Goal: Transaction & Acquisition: Purchase product/service

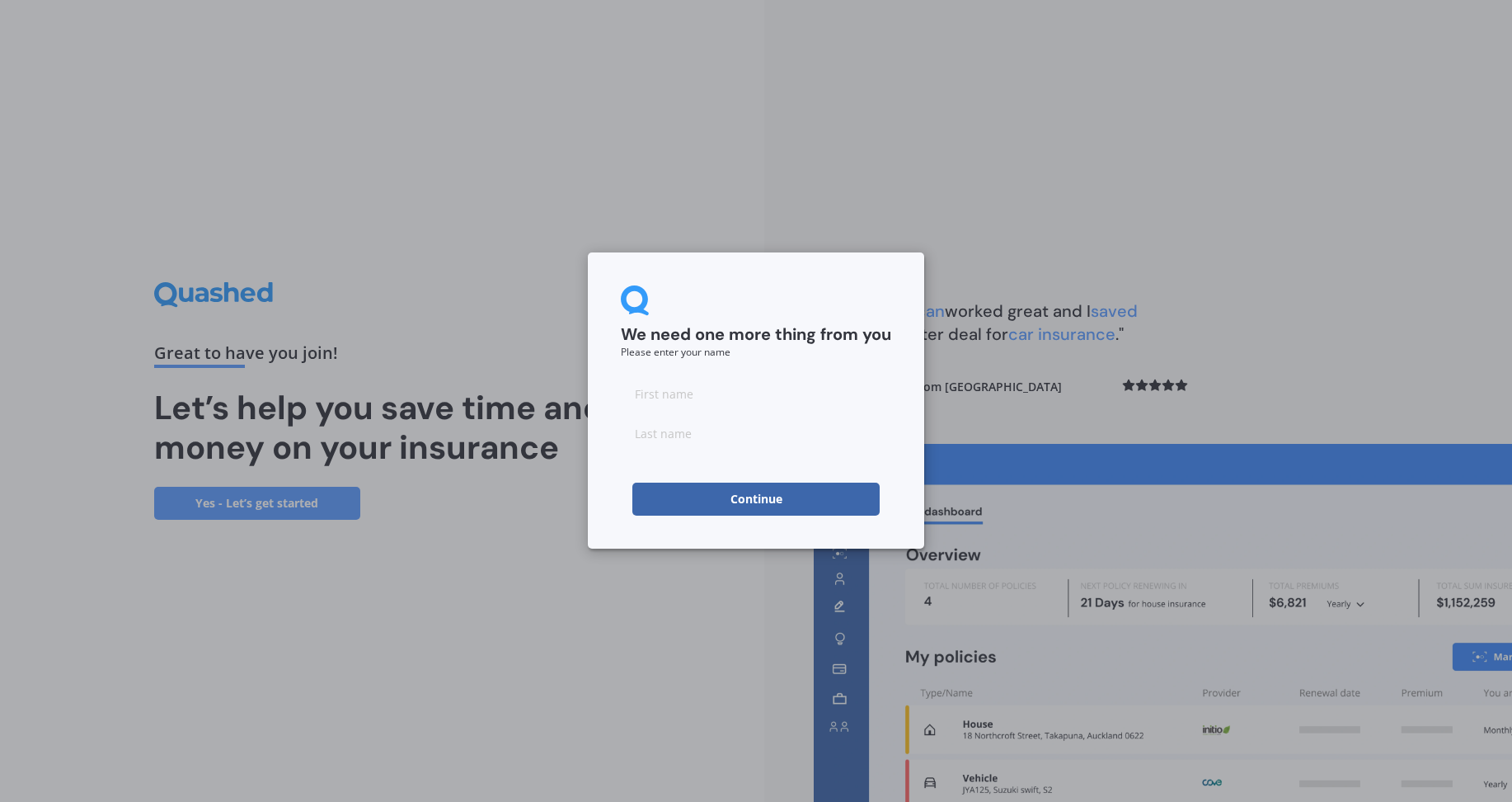
click at [727, 412] on div at bounding box center [756, 412] width 271 height 73
click at [711, 397] on input at bounding box center [756, 393] width 271 height 33
type input "[PERSON_NAME]"
click at [720, 494] on button "Continue" at bounding box center [756, 498] width 248 height 33
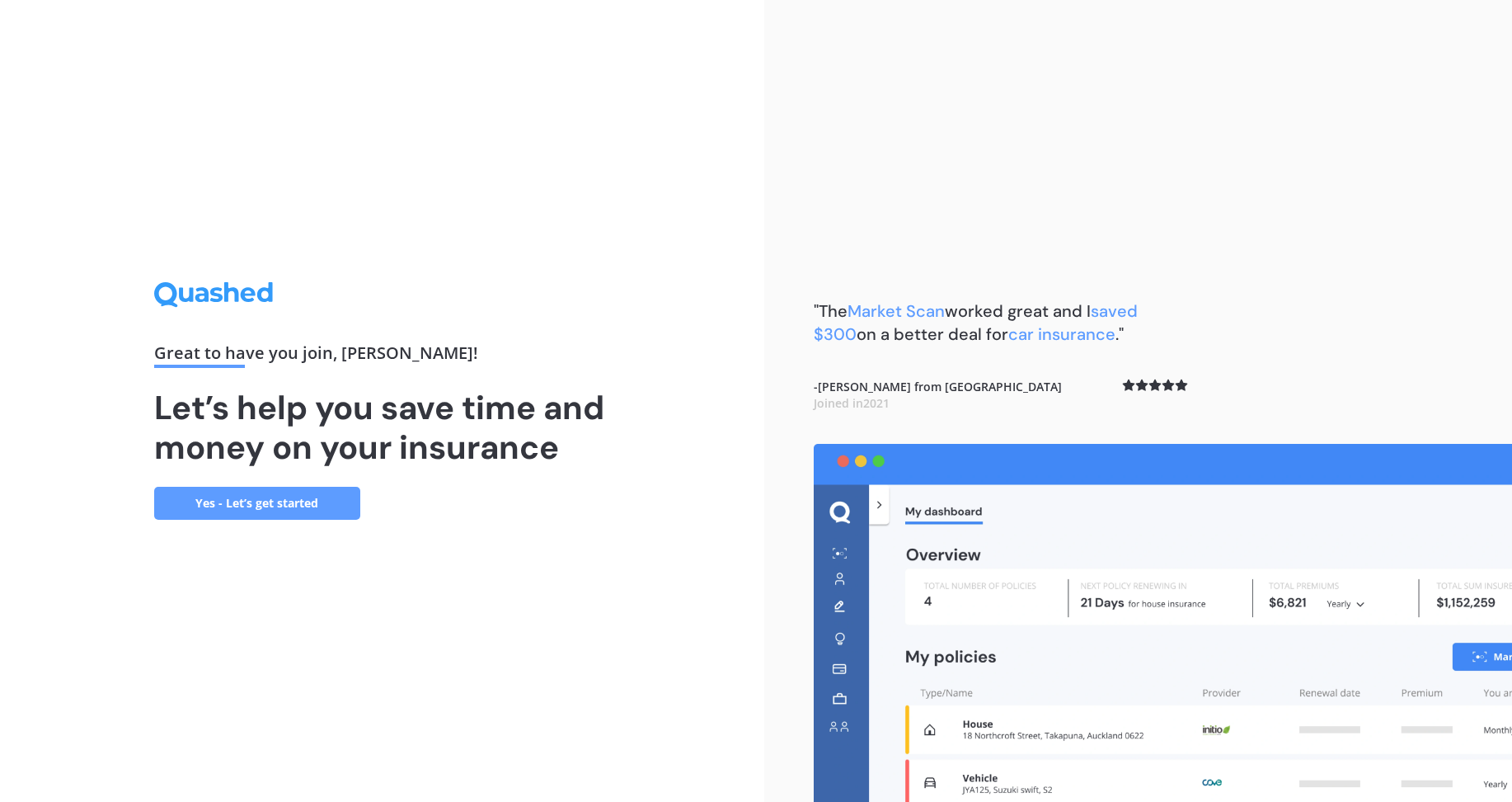
click at [268, 507] on link "Yes - Let’s get started" at bounding box center [257, 502] width 206 height 33
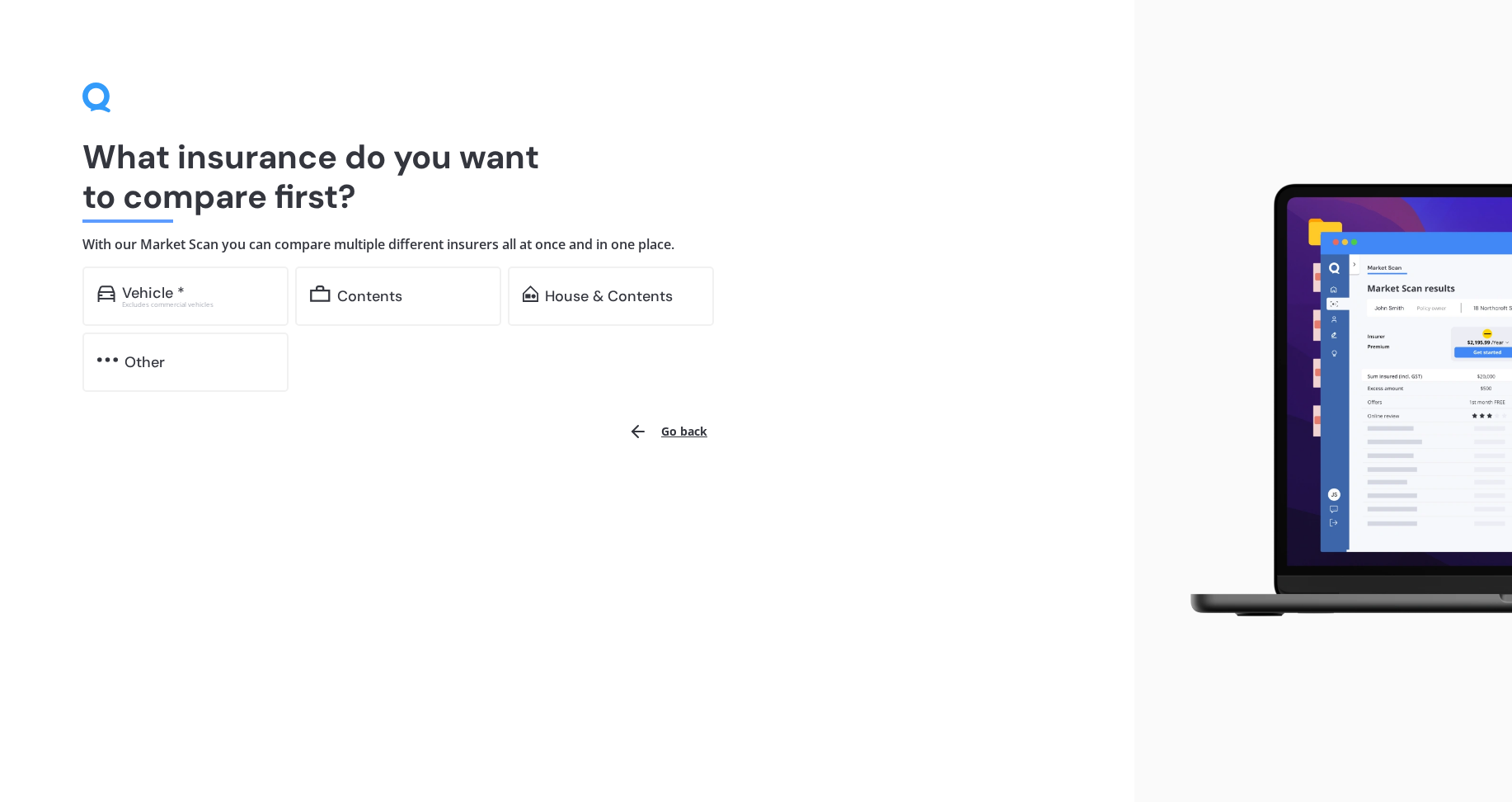
click at [158, 286] on div "Vehicle *" at bounding box center [153, 293] width 63 height 17
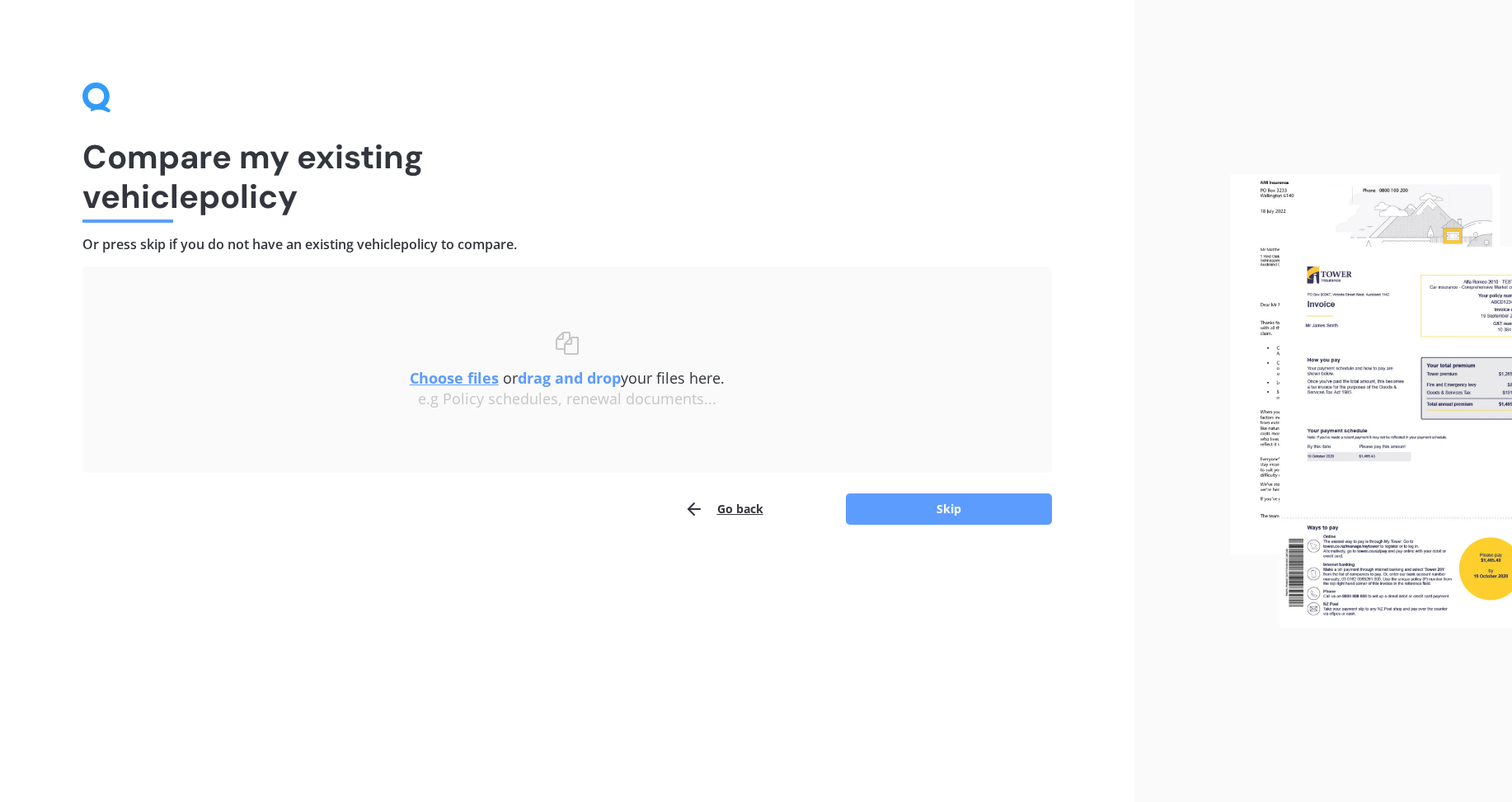
click at [881, 511] on button "Skip" at bounding box center [949, 508] width 206 height 31
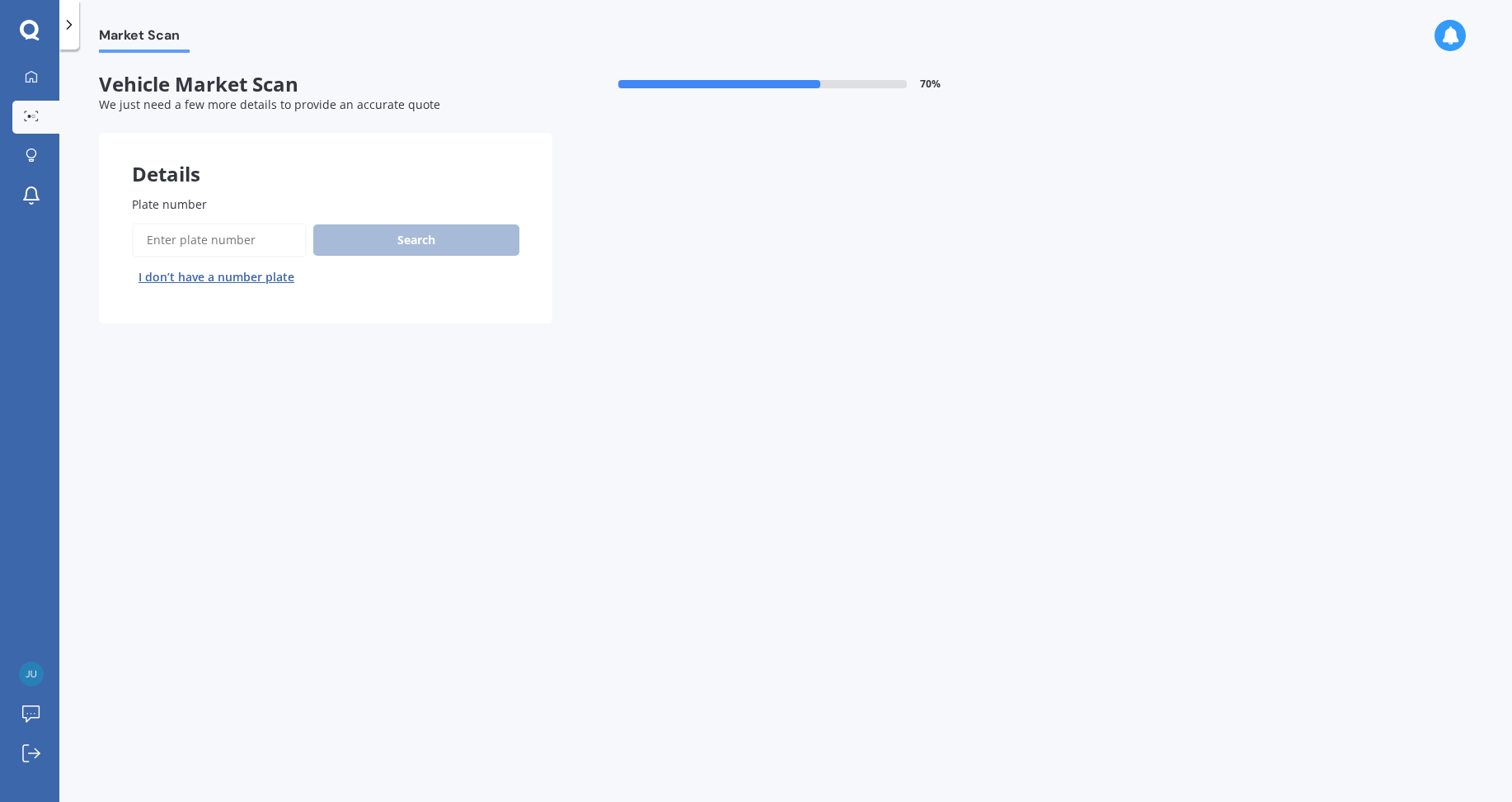
drag, startPoint x: 150, startPoint y: 252, endPoint x: 113, endPoint y: 268, distance: 40.3
click at [149, 254] on input "Plate number" at bounding box center [219, 240] width 175 height 35
type input "KSW54"
click at [358, 239] on button "Search" at bounding box center [416, 240] width 206 height 31
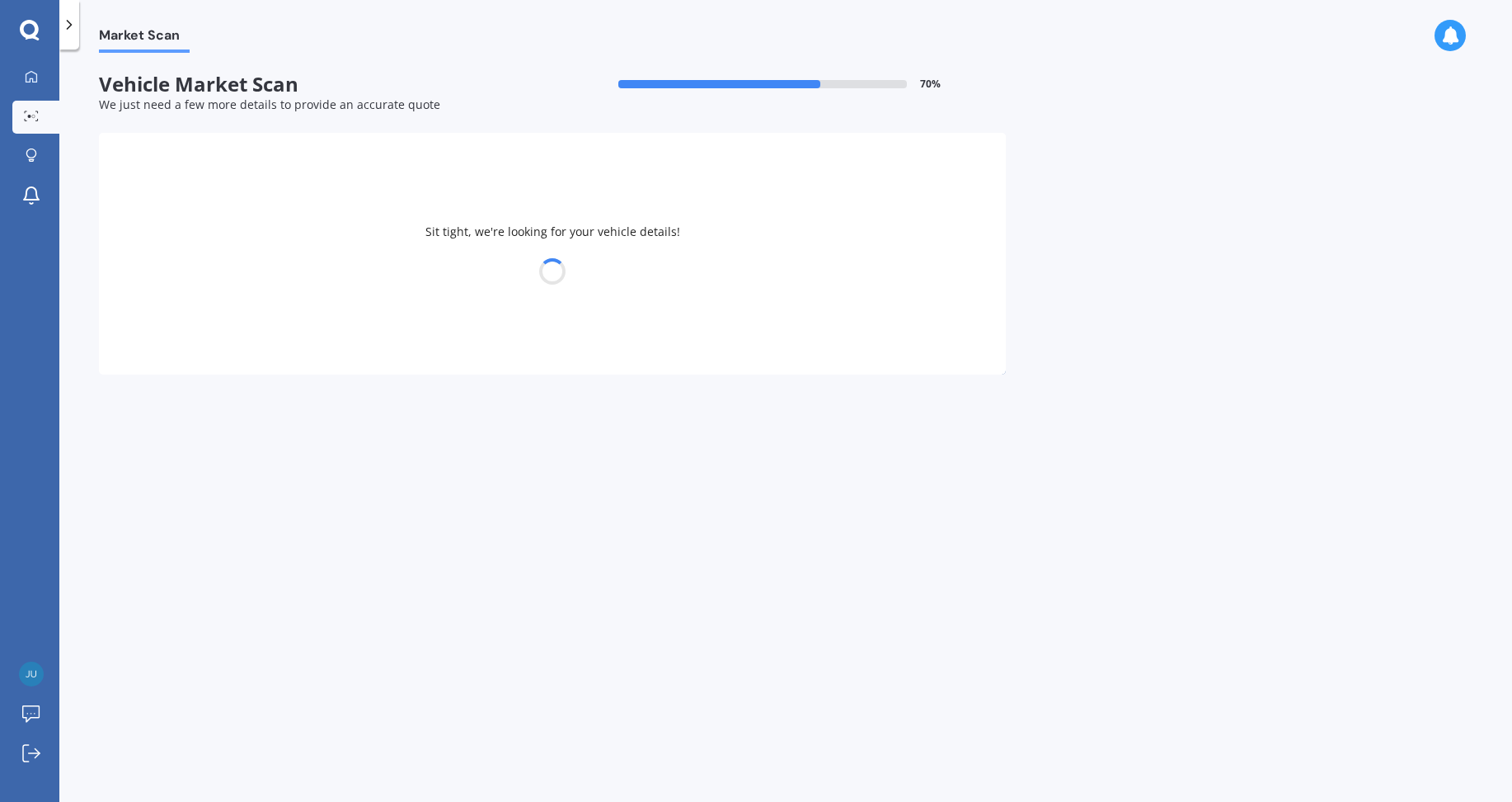
select select "MAZDA"
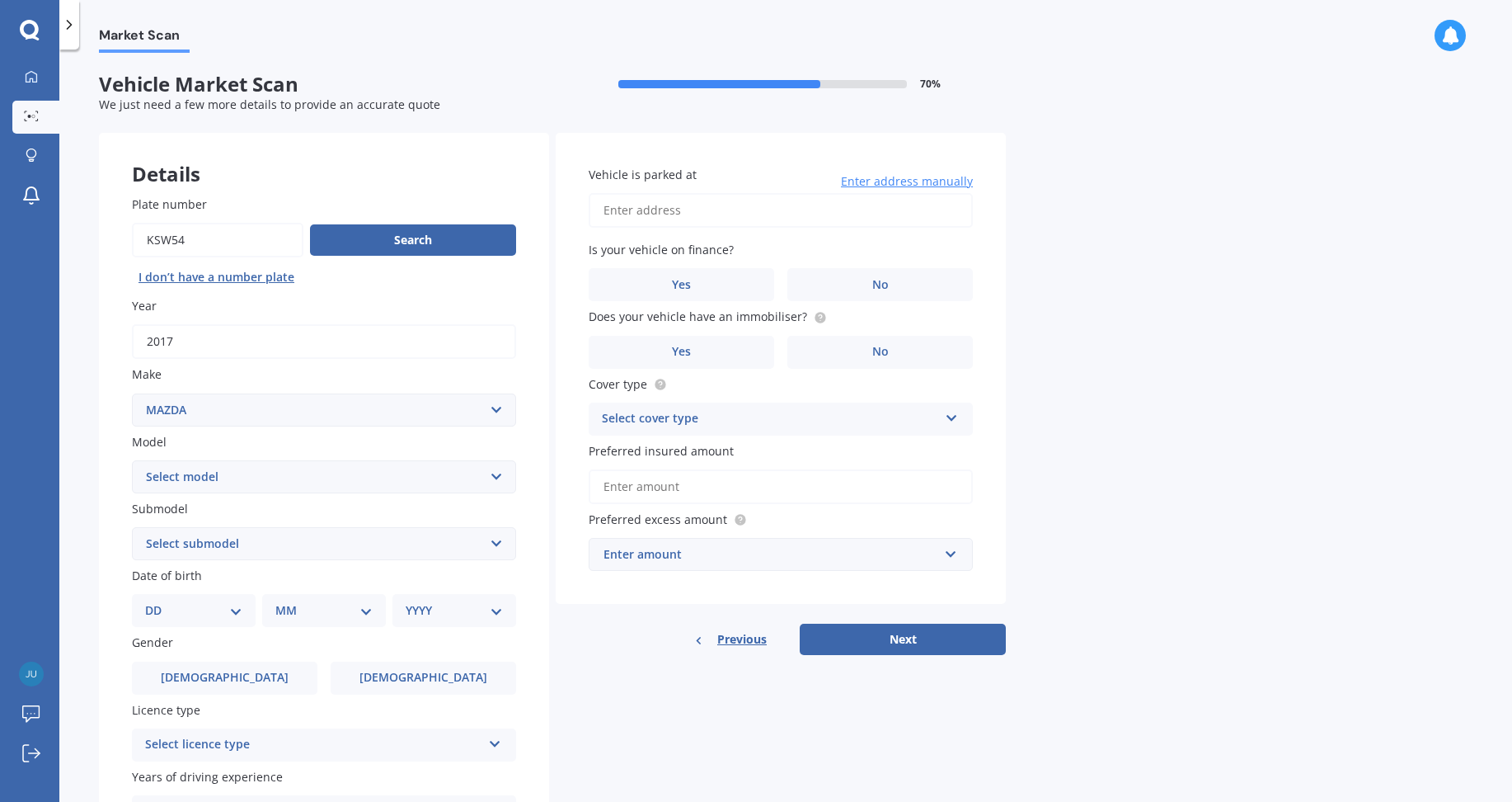
click at [495, 481] on select "Select model 121 2 3 323 323 / Familia 6 626 929 Atenza Autozam Axela AZ3 B2000…" at bounding box center [324, 476] width 384 height 33
select select "3"
click at [132, 460] on select "Select model 121 2 3 323 323 / Familia 6 626 929 Atenza Autozam Axela AZ3 B2000…" at bounding box center [324, 476] width 384 height 33
click at [225, 613] on select "DD 01 02 03 04 05 06 07 08 09 10 11 12 13 14 15 16 17 18 19 20 21 22 23 24 25 2…" at bounding box center [193, 610] width 97 height 18
select select "03"
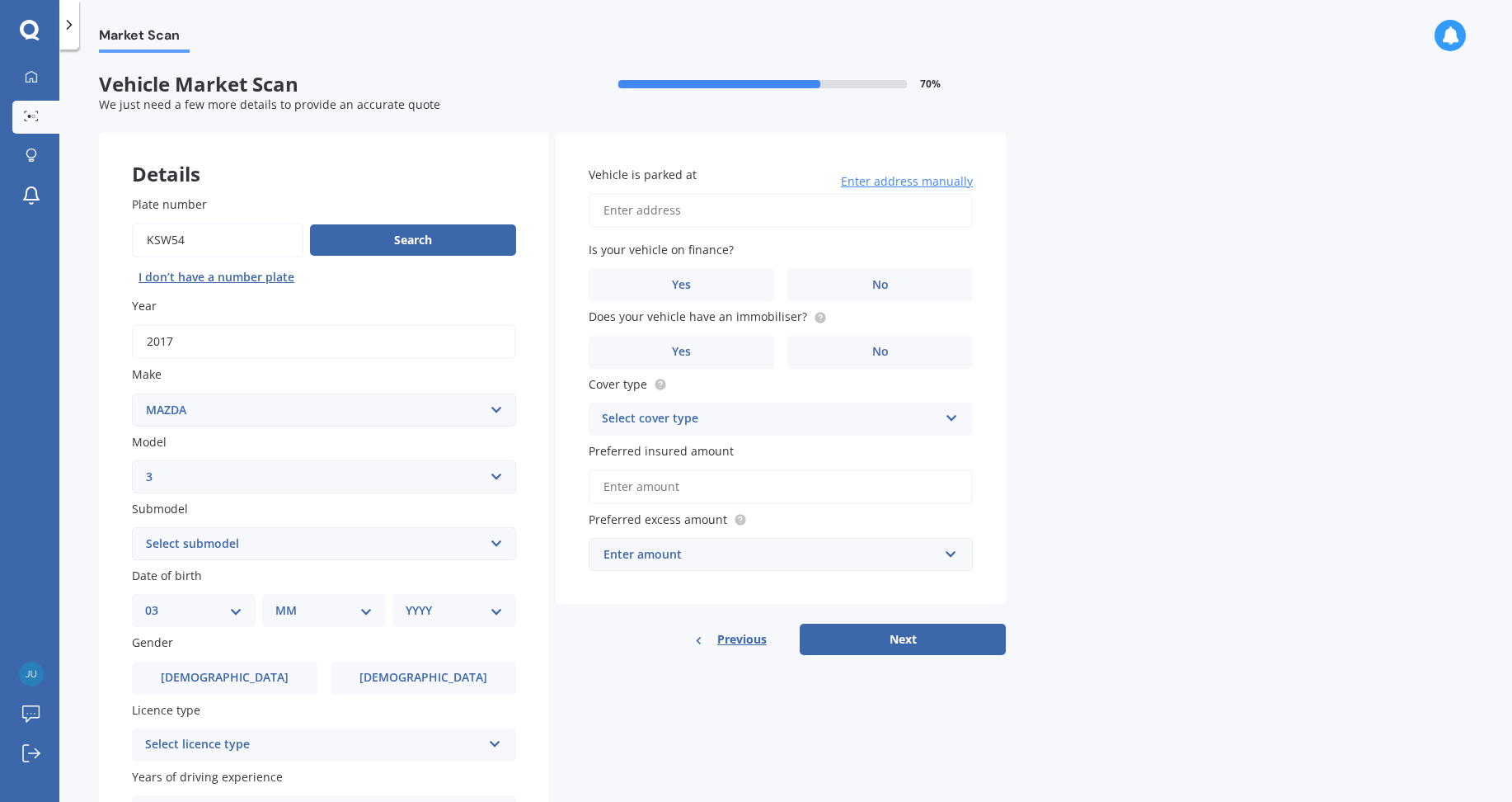
click at [159, 601] on select "DD 01 02 03 04 05 06 07 08 09 10 11 12 13 14 15 16 17 18 19 20 21 22 23 24 25 2…" at bounding box center [193, 610] width 97 height 18
click at [308, 613] on select "MM 01 02 03 04 05 06 07 08 09 10 11 12" at bounding box center [327, 610] width 91 height 18
select select "10"
click at [282, 601] on select "MM 01 02 03 04 05 06 07 08 09 10 11 12" at bounding box center [327, 610] width 91 height 18
click at [444, 612] on select "YYYY 2025 2024 2023 2022 2021 2020 2019 2018 2017 2016 2015 2014 2013 2012 2011…" at bounding box center [450, 610] width 91 height 18
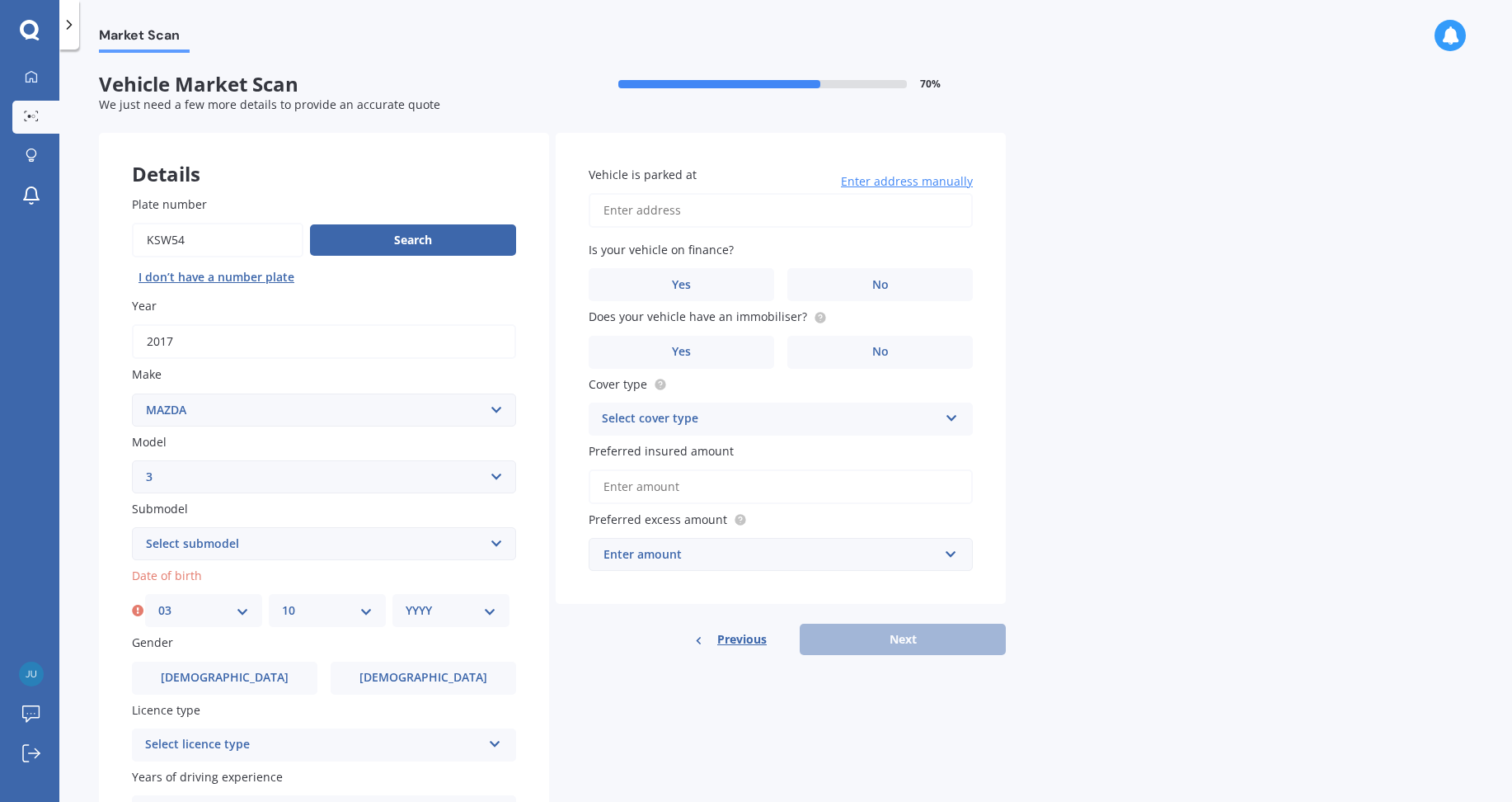
select select "1980"
click at [405, 601] on select "YYYY 2025 2024 2023 2022 2021 2020 2019 2018 2017 2016 2015 2014 2013 2012 2011…" at bounding box center [450, 610] width 91 height 18
click at [230, 679] on span "[DEMOGRAPHIC_DATA]" at bounding box center [225, 677] width 128 height 14
click at [0, 0] on input "[DEMOGRAPHIC_DATA]" at bounding box center [0, 0] width 0 height 0
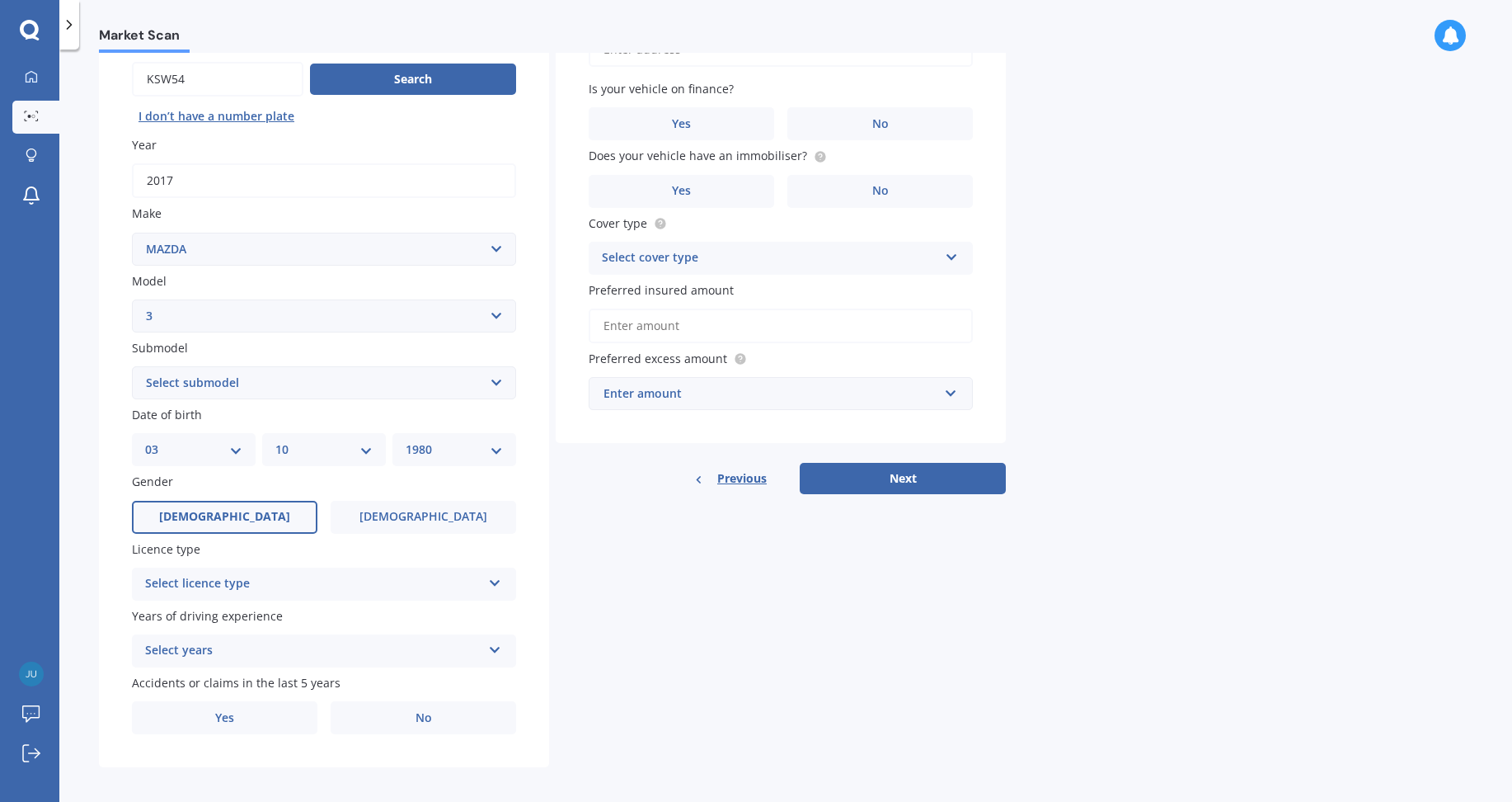
scroll to position [165, 0]
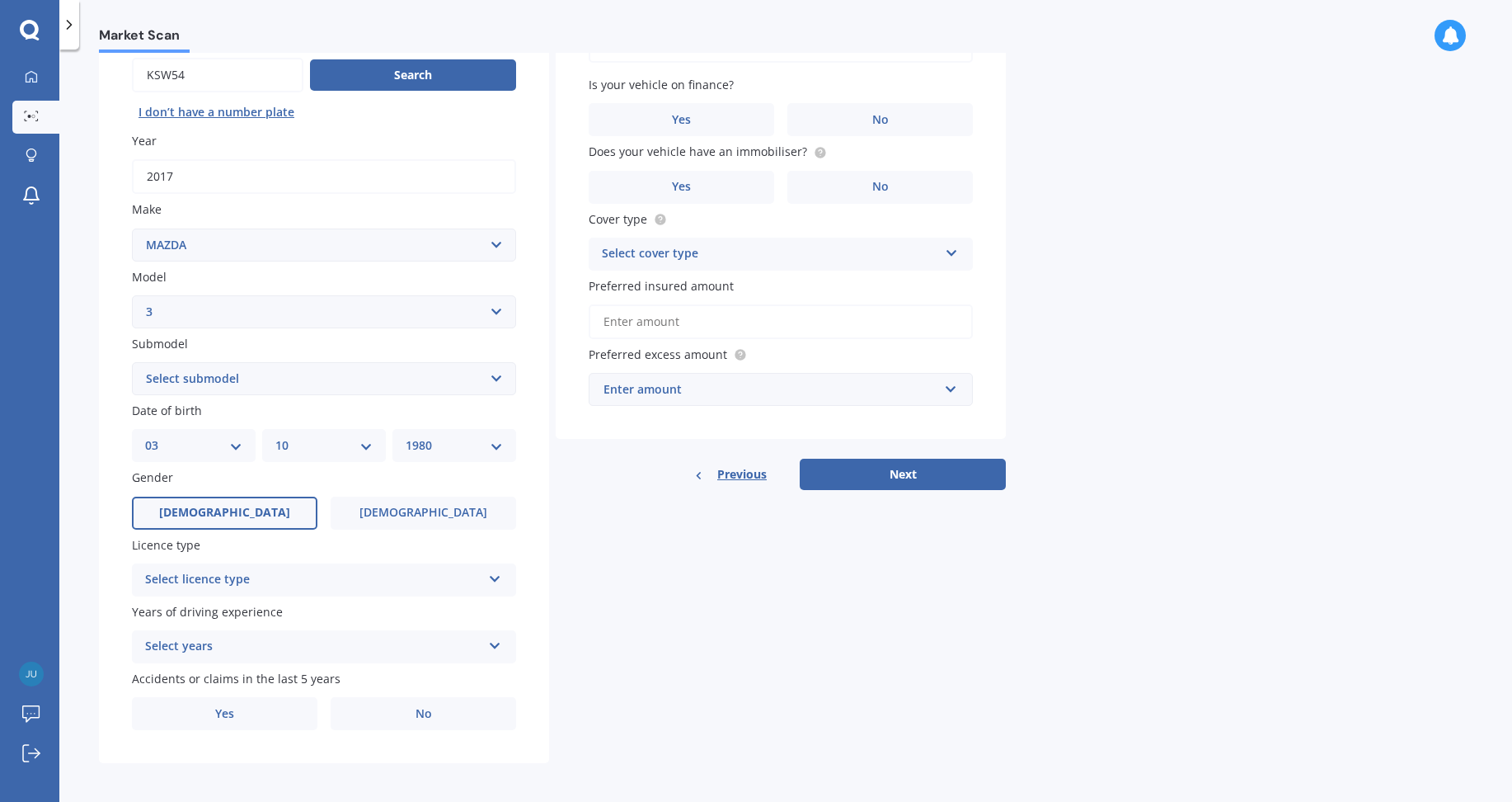
click at [252, 580] on div "Select licence type" at bounding box center [313, 580] width 337 height 20
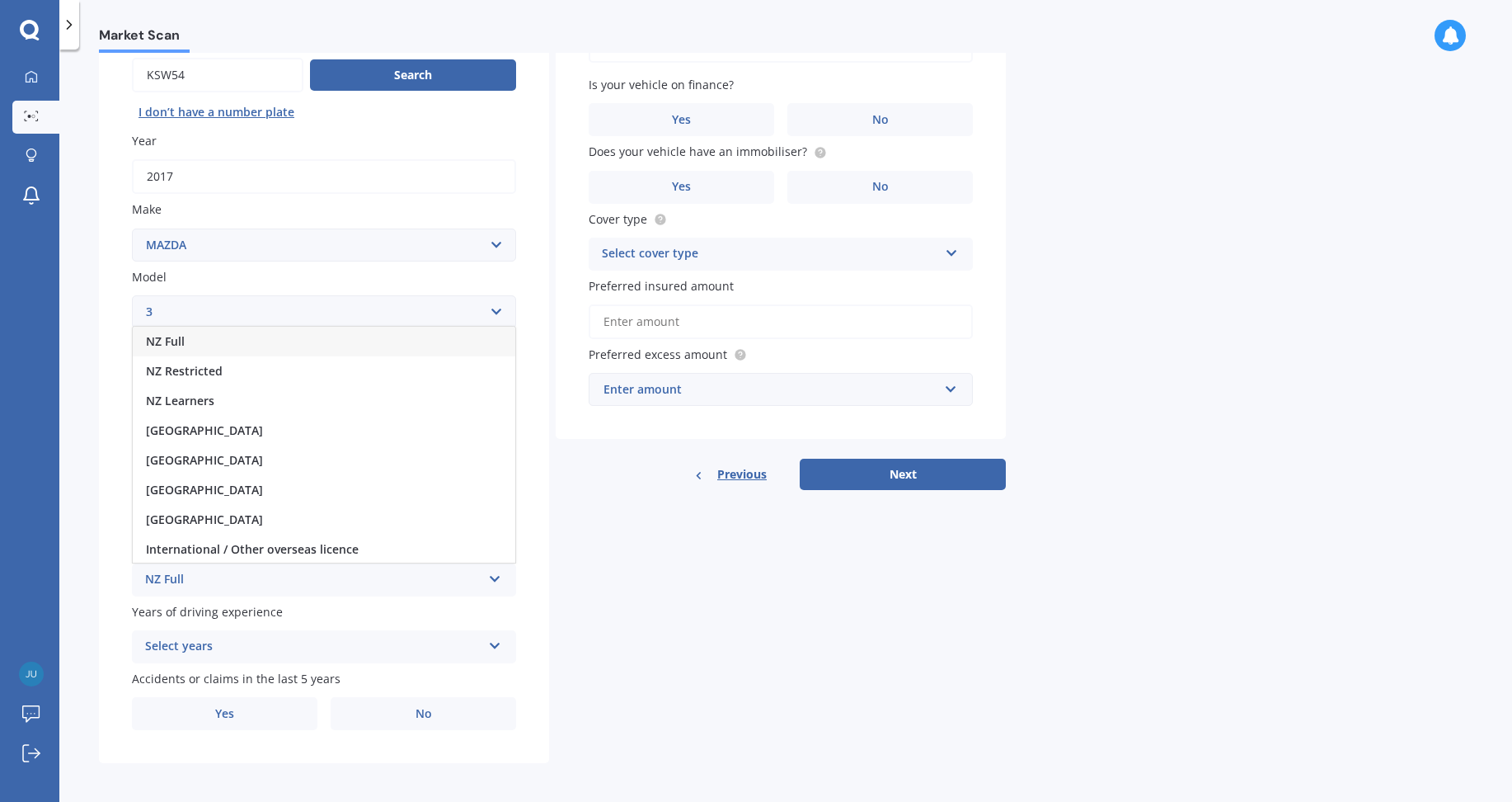
click at [222, 343] on div "NZ Full" at bounding box center [324, 342] width 382 height 30
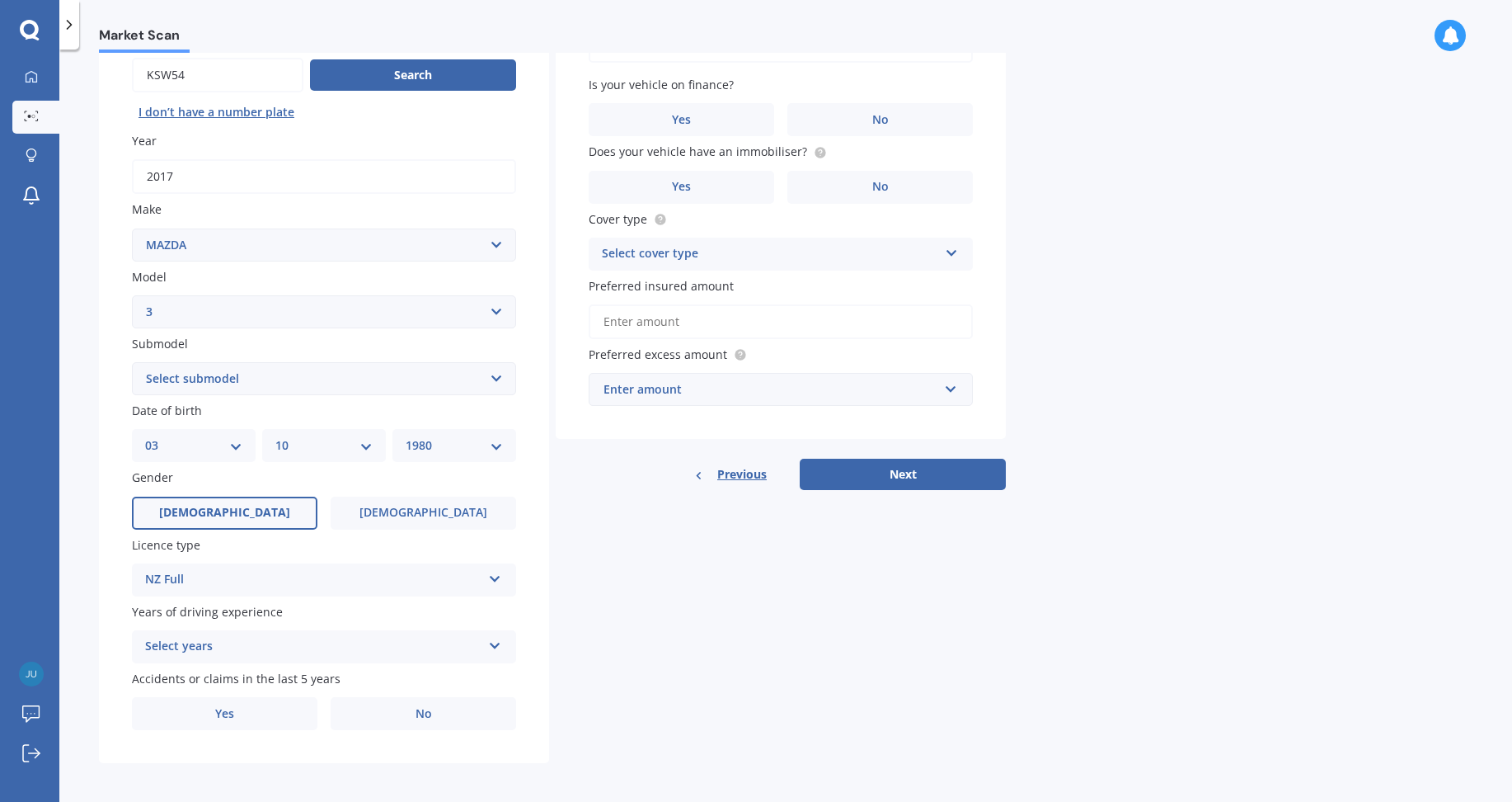
click at [254, 652] on div "Select years" at bounding box center [313, 647] width 337 height 20
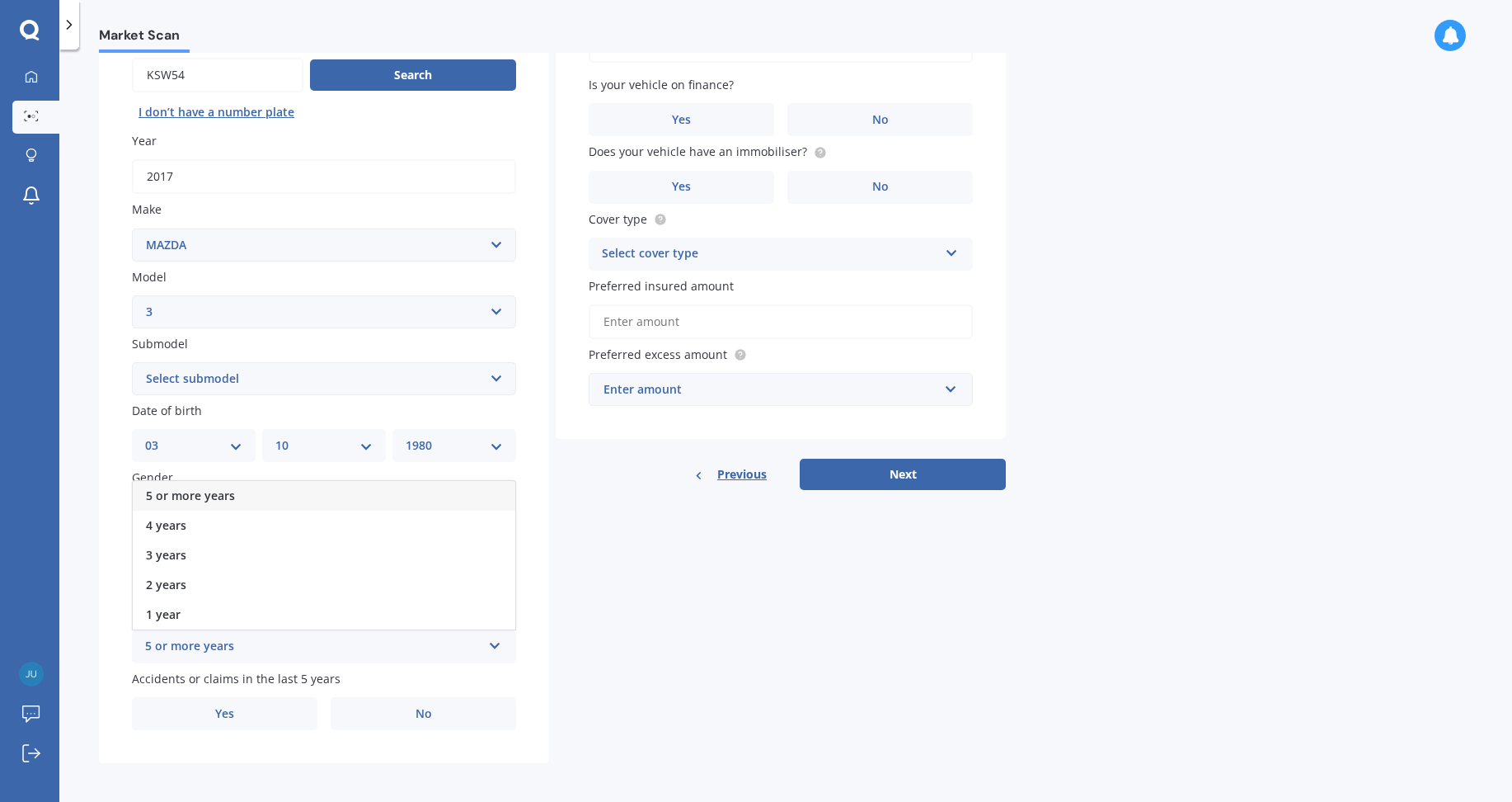
click at [207, 643] on div "5 or more years" at bounding box center [313, 647] width 337 height 20
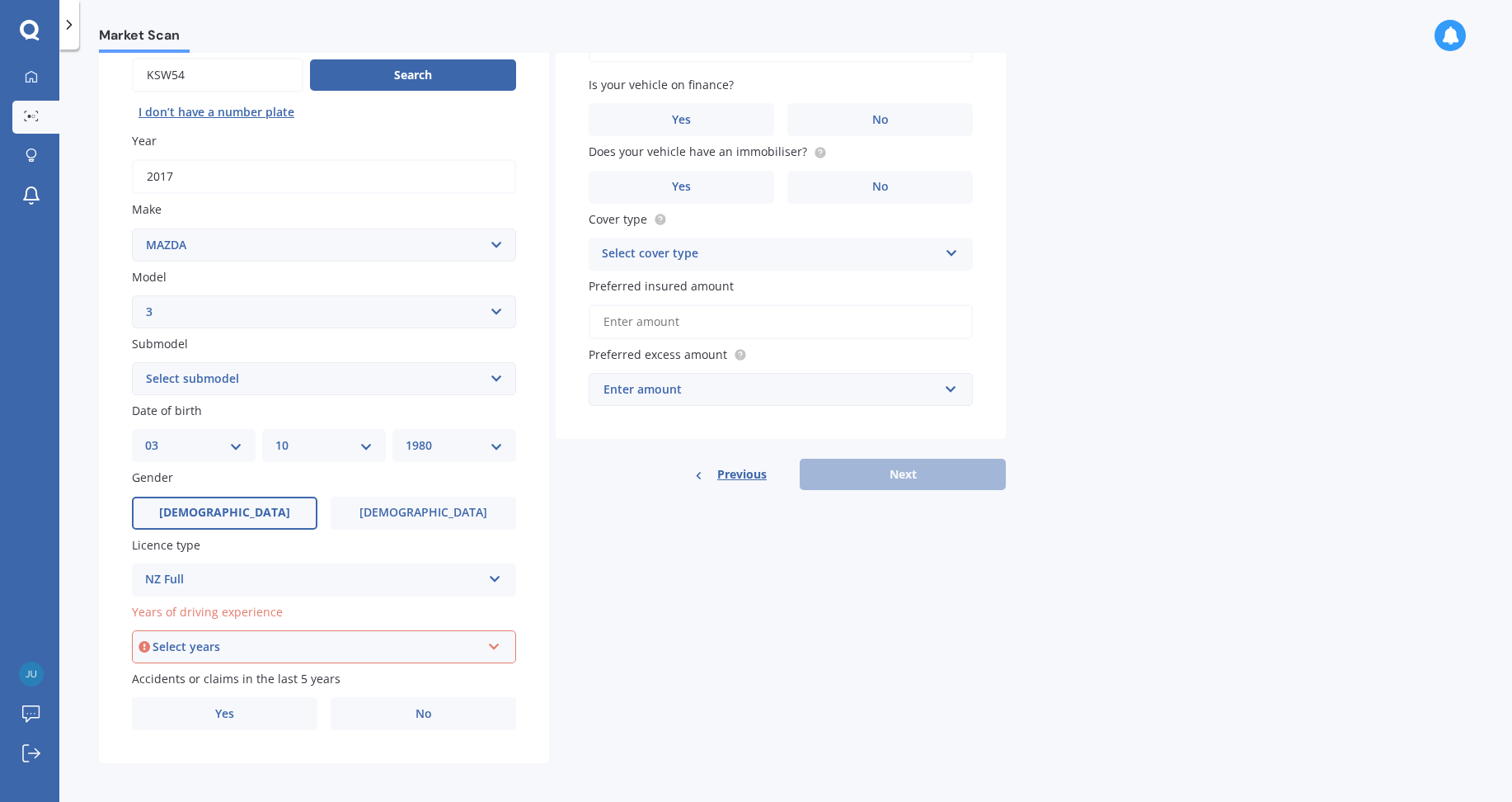
click at [254, 650] on div "Select years" at bounding box center [317, 646] width 329 height 18
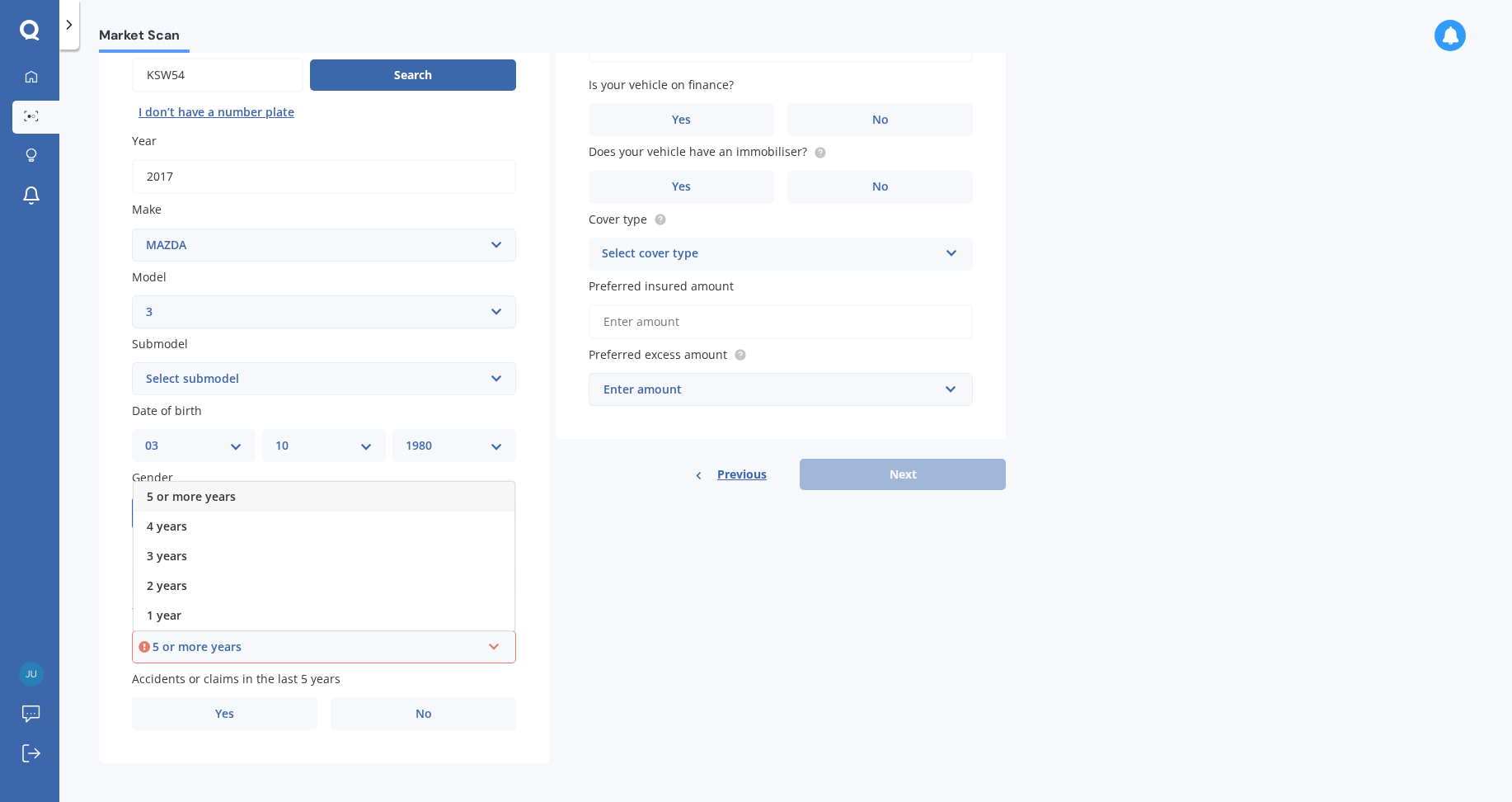
click at [226, 495] on span "5 or more years" at bounding box center [191, 496] width 89 height 16
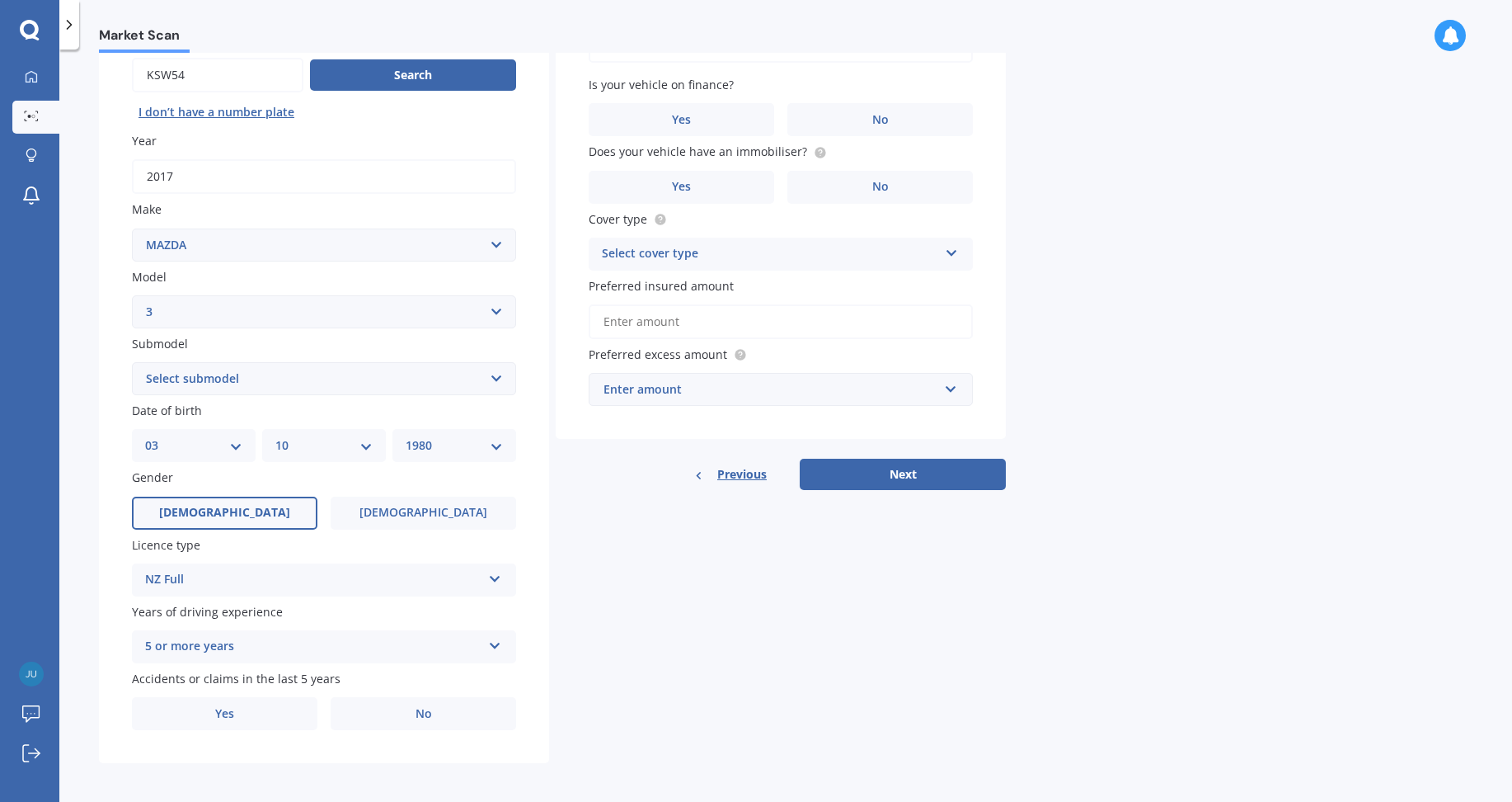
scroll to position [169, 0]
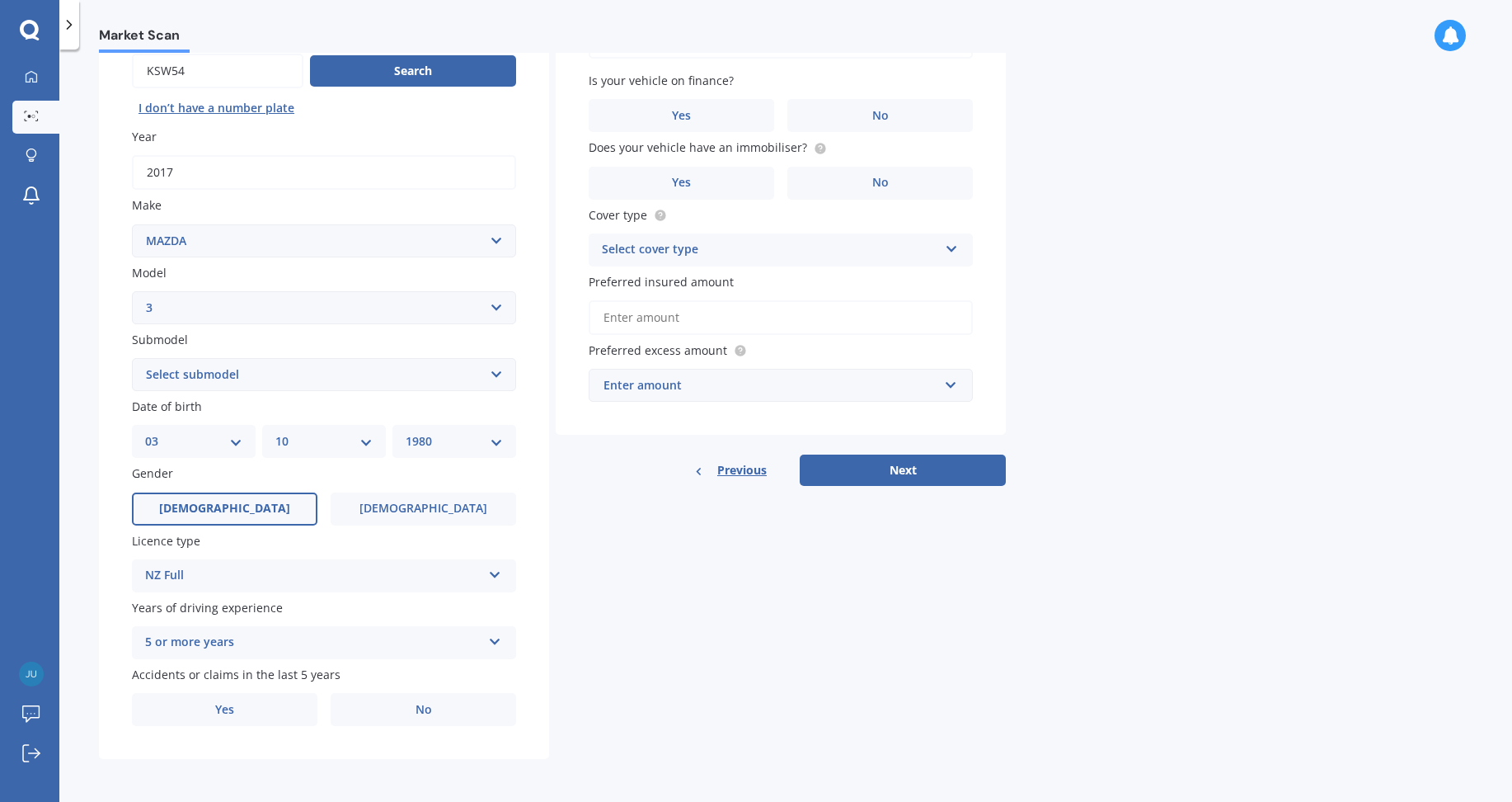
click at [225, 707] on span "Yes" at bounding box center [225, 710] width 19 height 14
click at [0, 0] on input "Yes" at bounding box center [0, 0] width 0 height 0
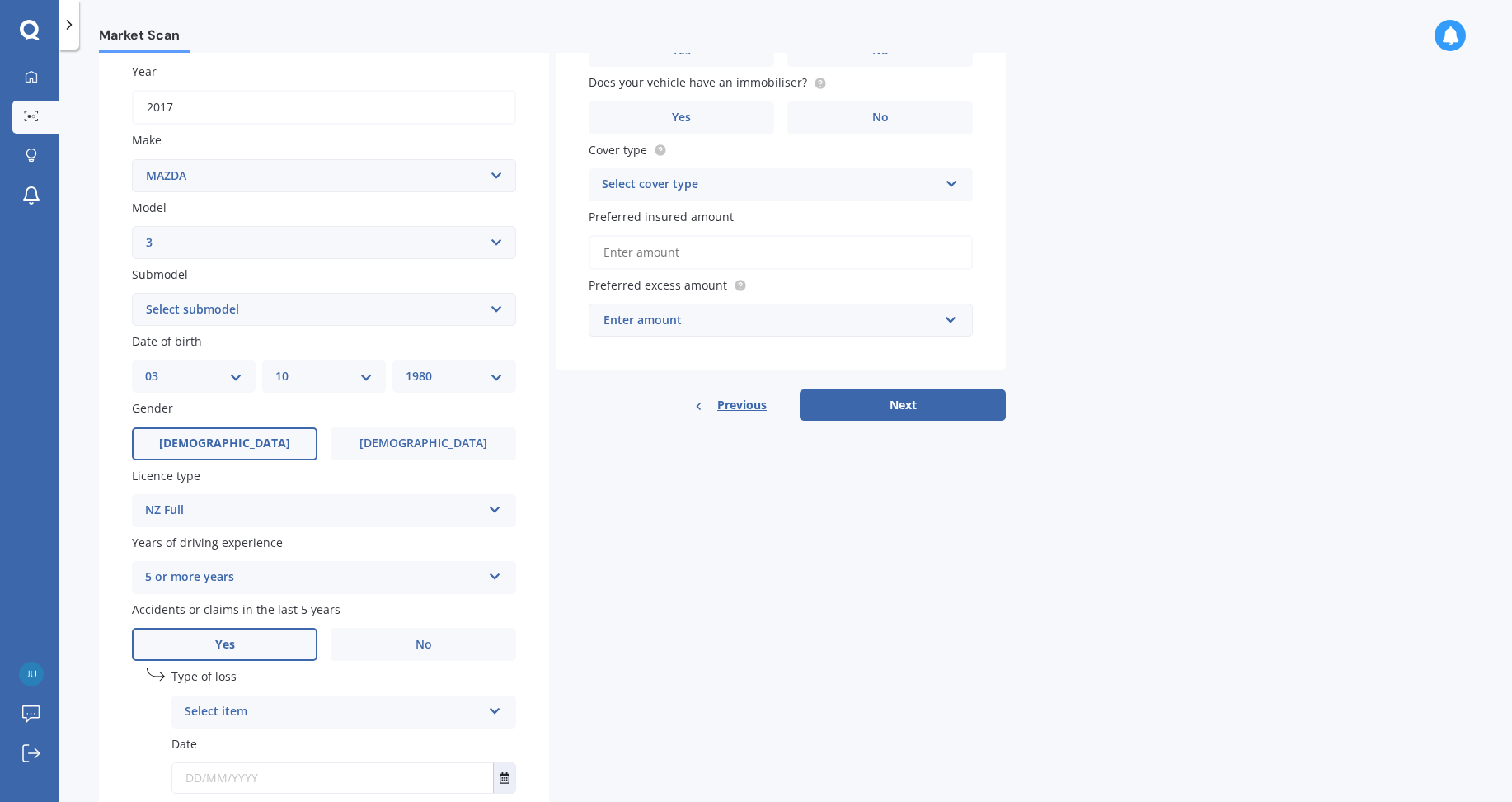
scroll to position [348, 0]
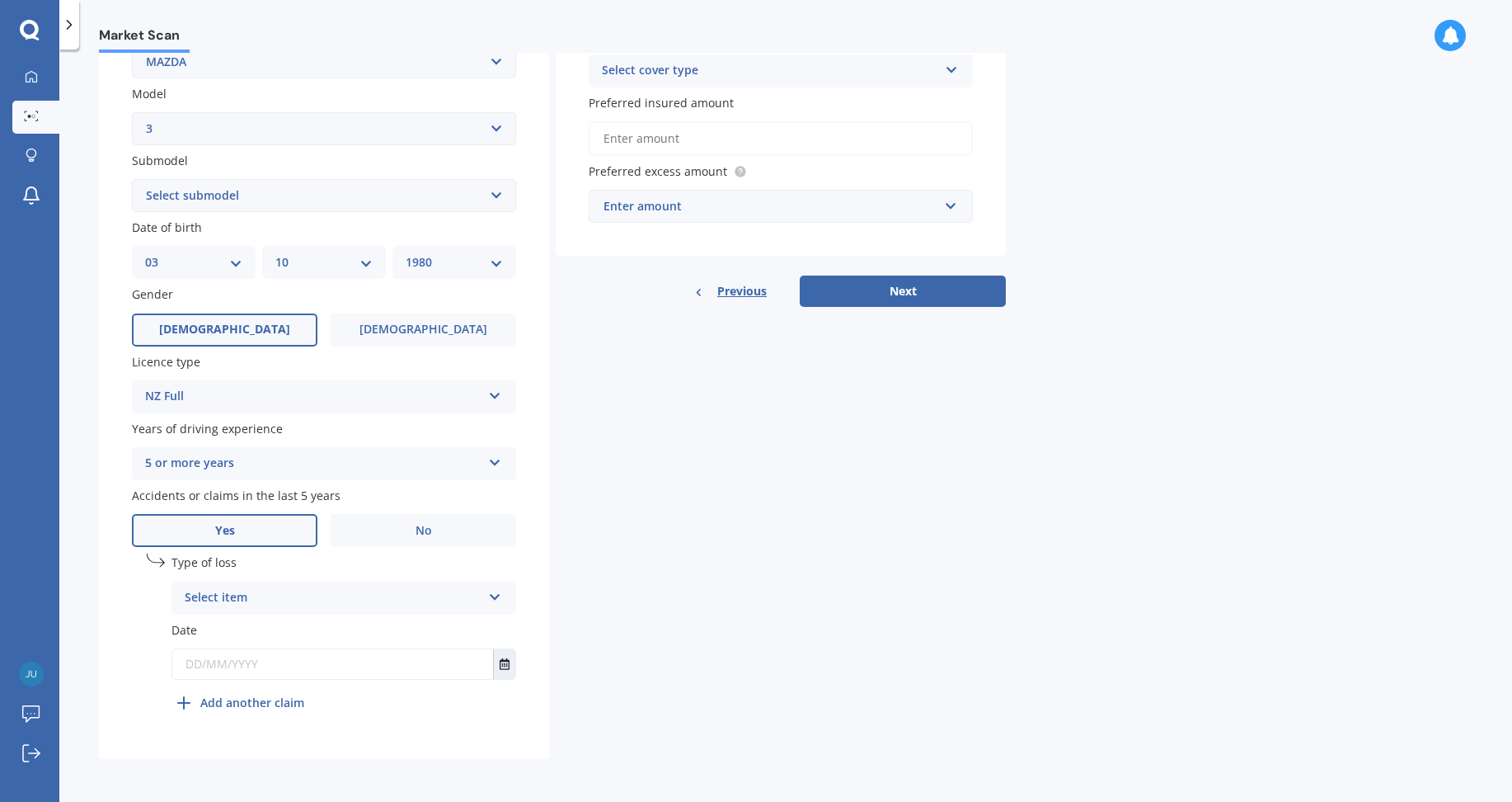
click at [247, 592] on div "Select item" at bounding box center [333, 598] width 297 height 20
click at [250, 626] on span "At fault accident" at bounding box center [232, 630] width 93 height 16
click at [219, 667] on input "text" at bounding box center [333, 664] width 321 height 30
click at [500, 665] on icon "Select date" at bounding box center [504, 664] width 10 height 12
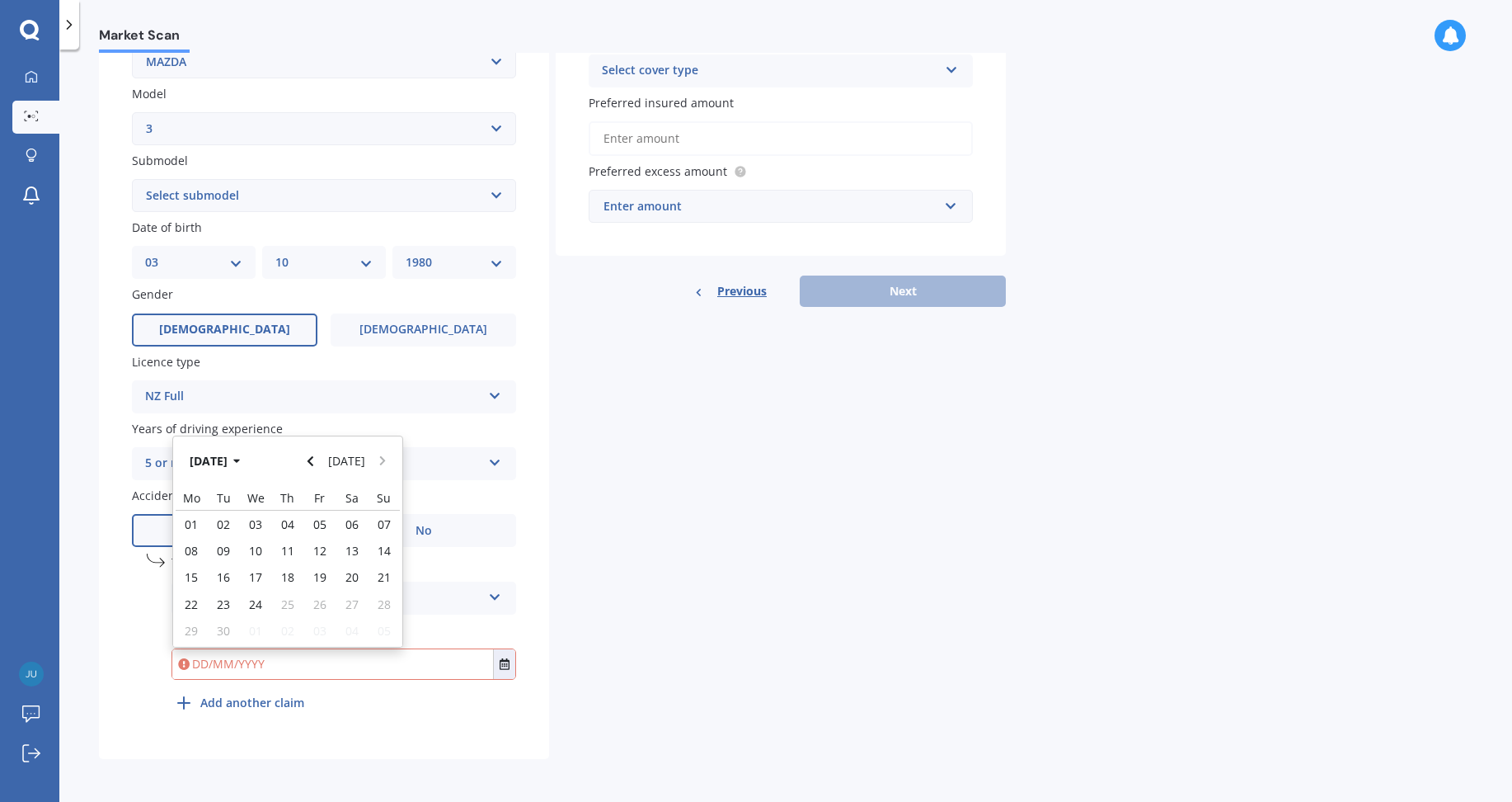
click at [316, 466] on button "Navigate back" at bounding box center [311, 460] width 21 height 30
click at [241, 464] on icon "button" at bounding box center [237, 461] width 7 height 12
